Goal: Information Seeking & Learning: Understand process/instructions

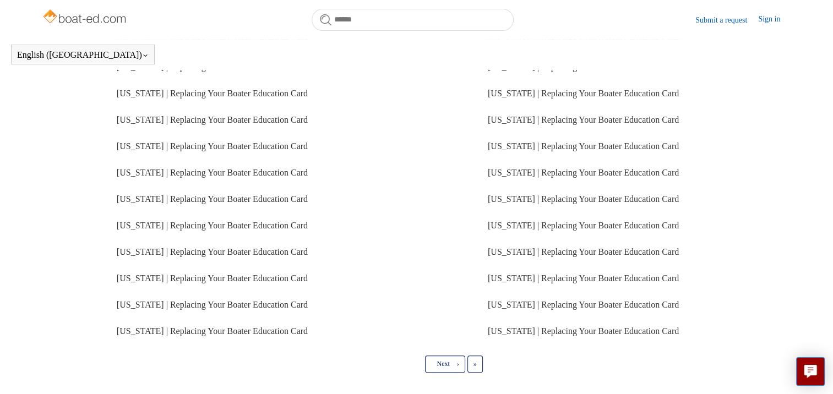
scroll to position [291, 0]
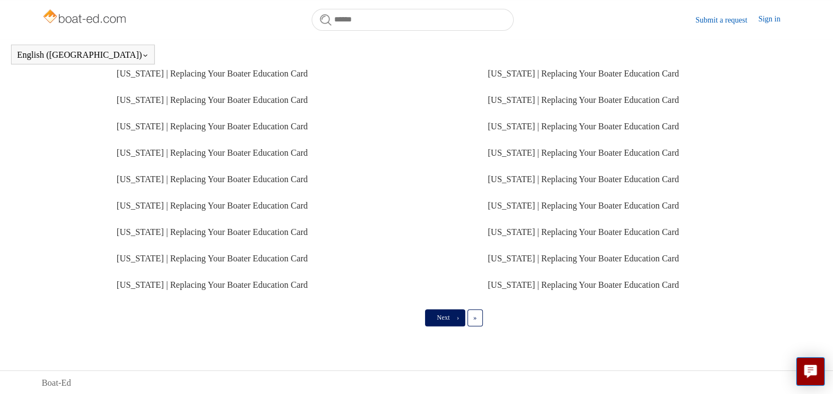
click at [449, 313] on link "Next ›" at bounding box center [445, 317] width 40 height 17
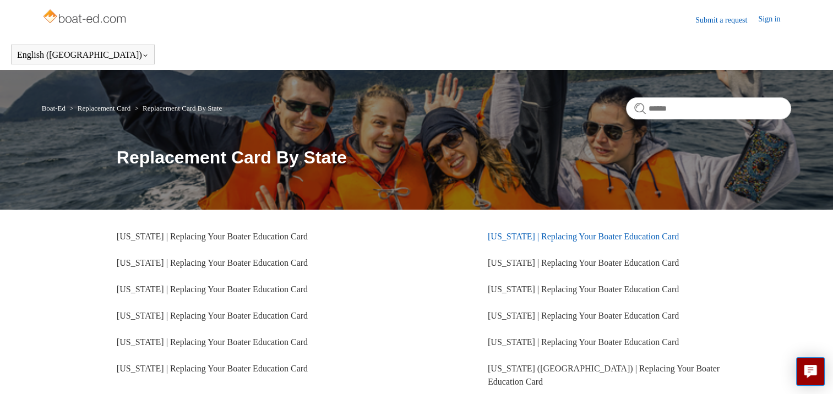
click at [547, 238] on link "[US_STATE] | Replacing Your Boater Education Card" at bounding box center [583, 236] width 191 height 9
